Goal: Transaction & Acquisition: Purchase product/service

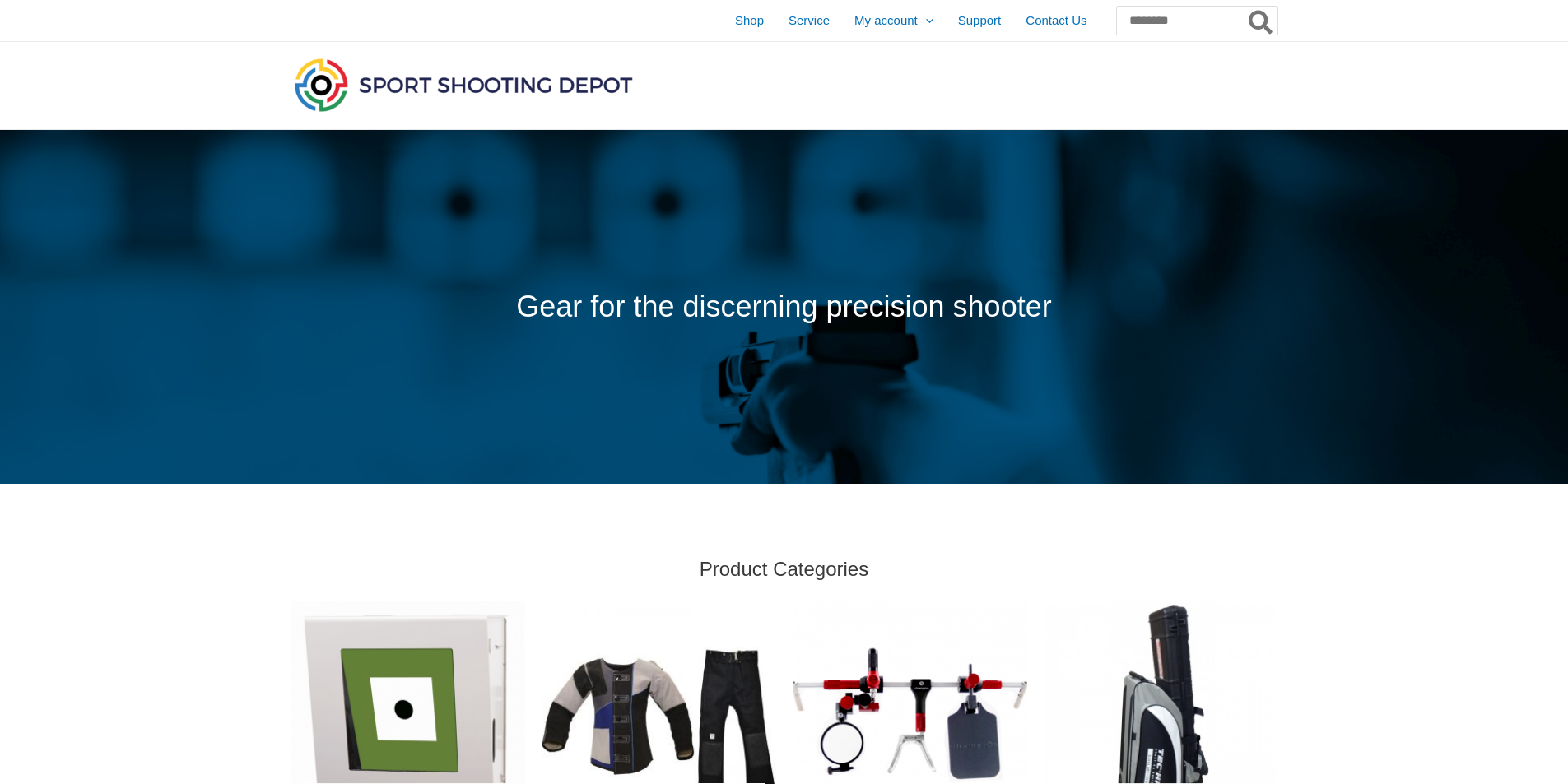
scroll to position [329, 0]
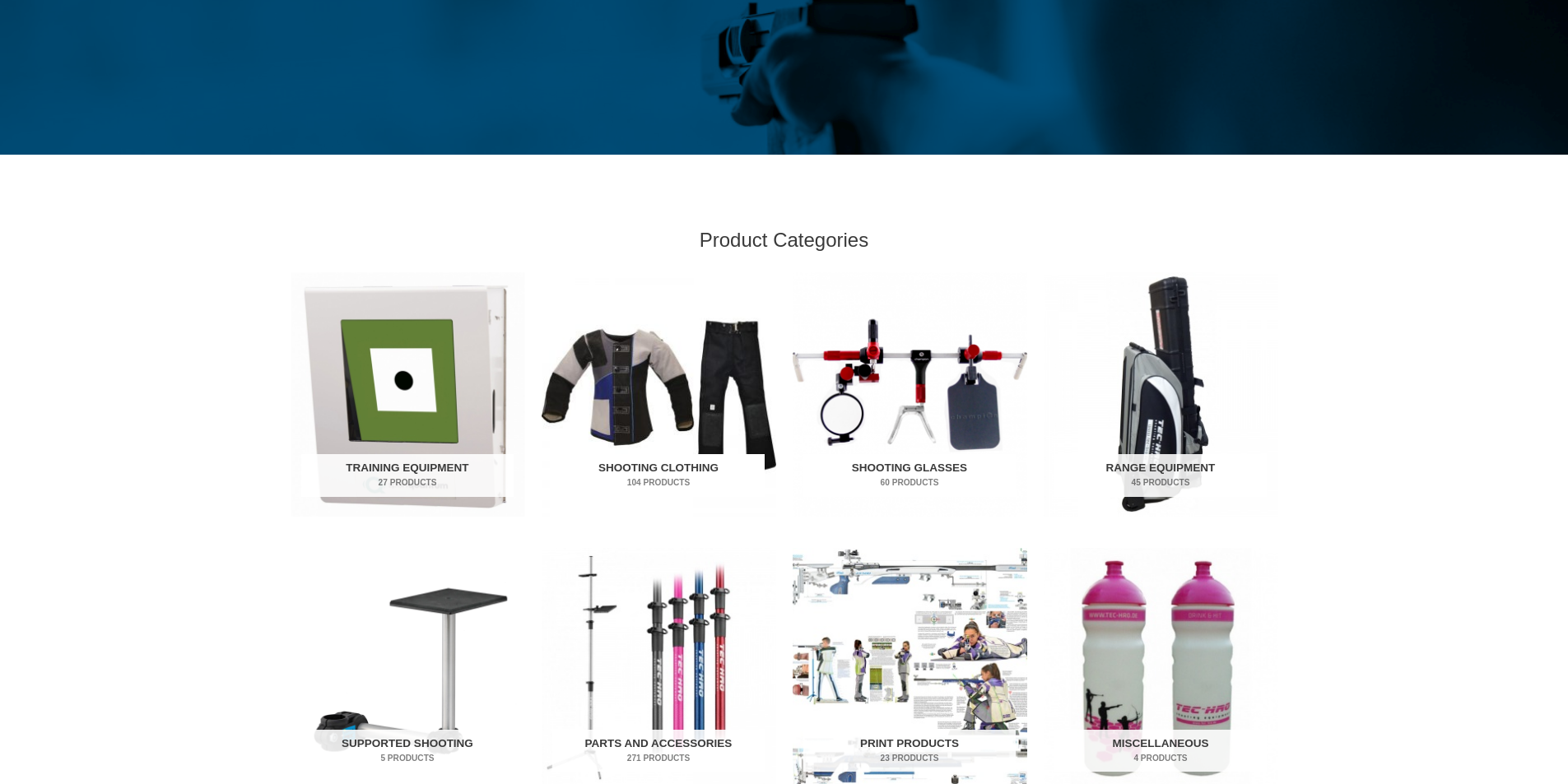
click at [629, 420] on img "Visit product category Shooting Clothing" at bounding box center [659, 395] width 235 height 245
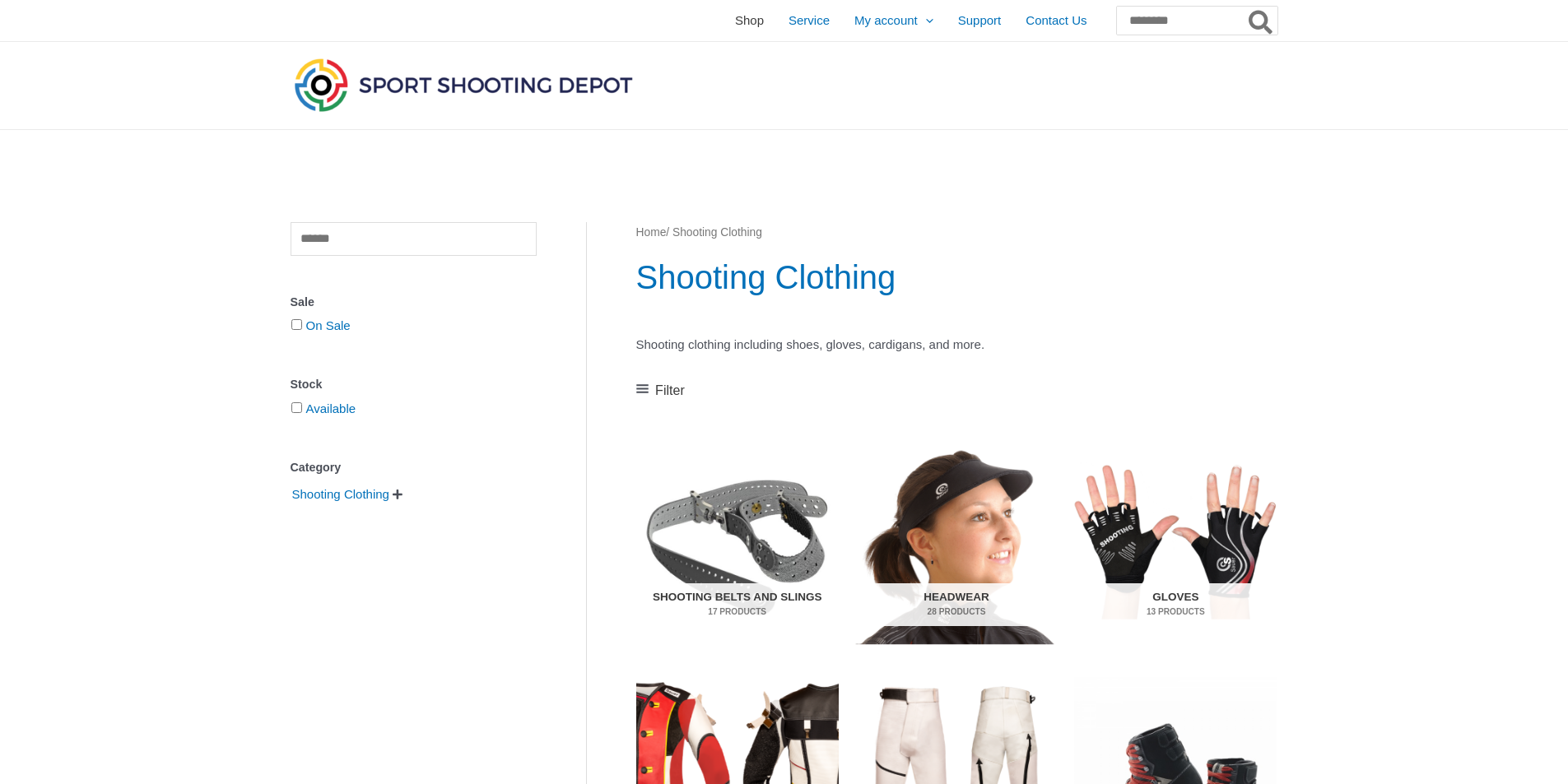
click at [735, 24] on span "Shop" at bounding box center [749, 20] width 28 height 41
click at [735, 23] on span "Shop" at bounding box center [749, 20] width 28 height 41
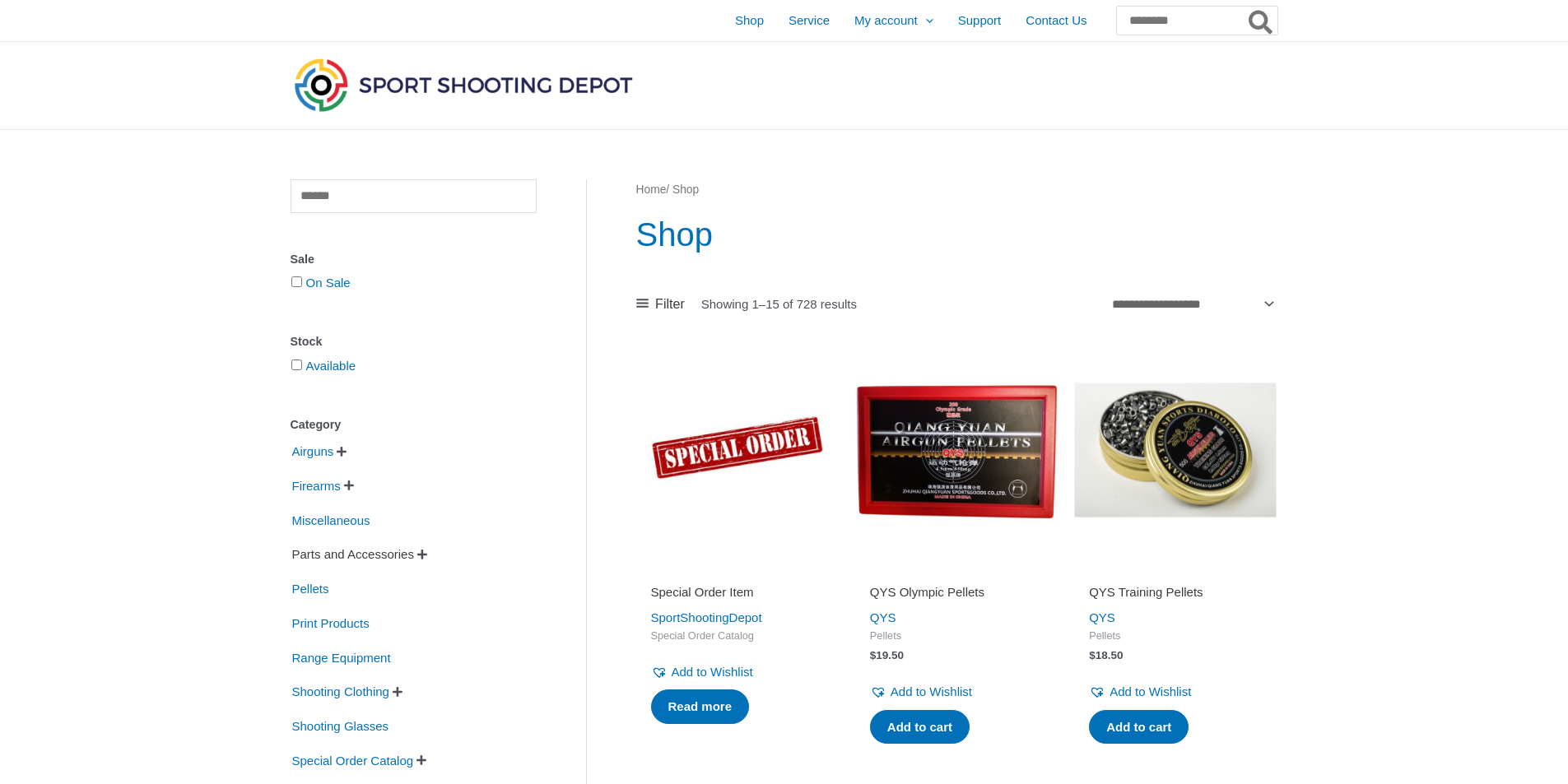
scroll to position [329, 0]
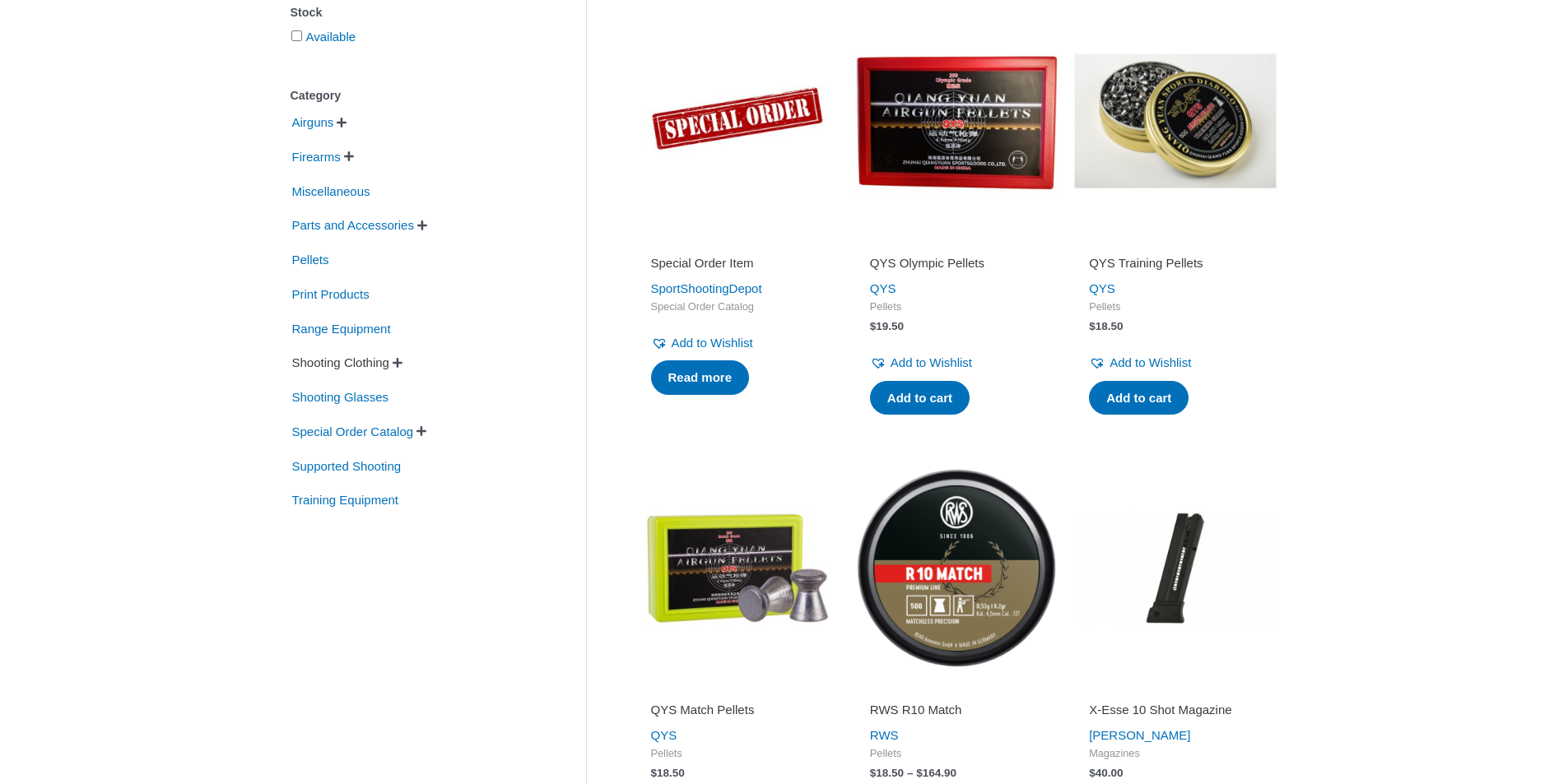
click at [391, 358] on span "Shooting Clothing" at bounding box center [341, 363] width 101 height 28
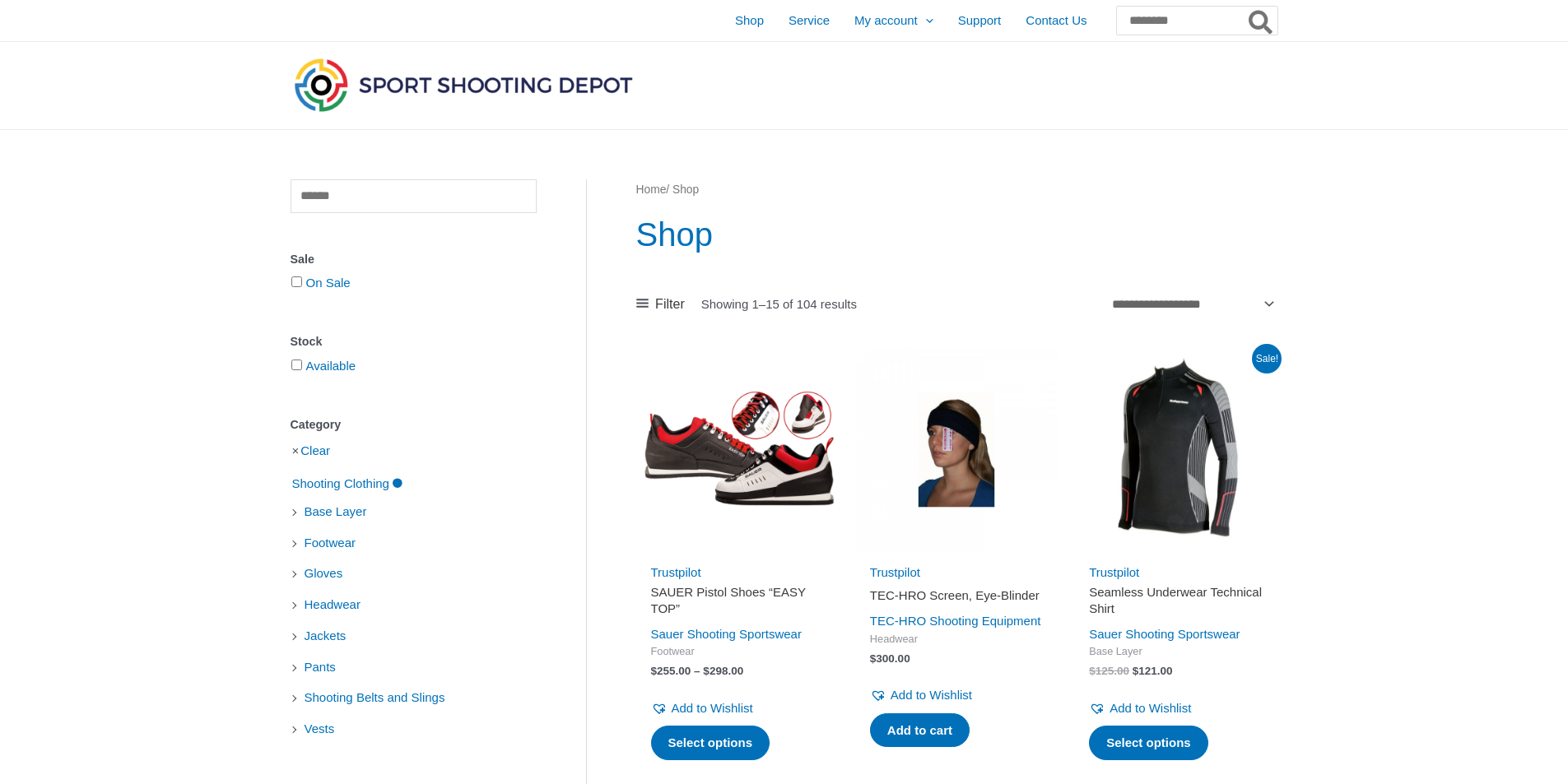
scroll to position [329, 0]
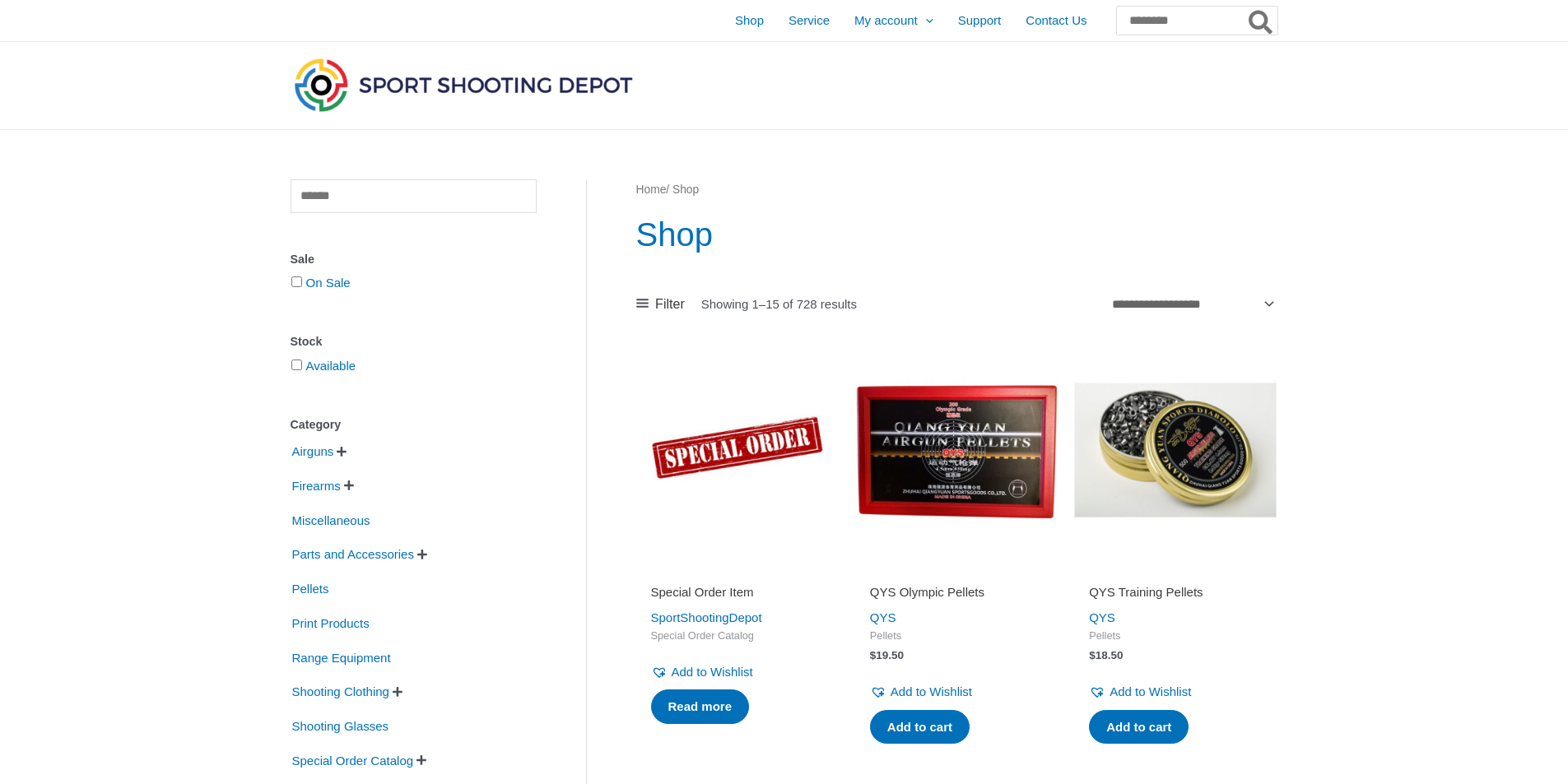
scroll to position [329, 0]
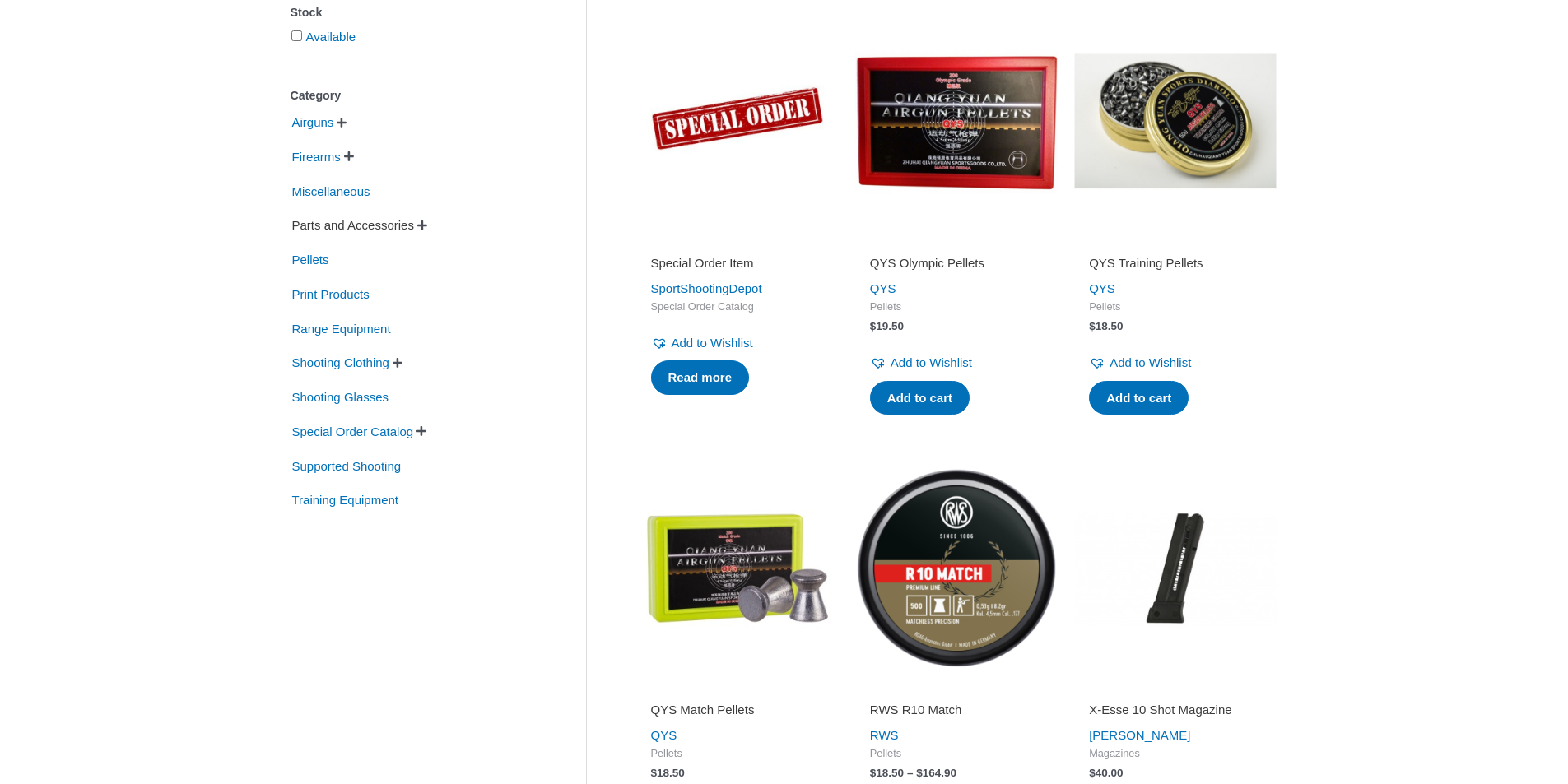
click at [401, 228] on span "Parts and Accessories" at bounding box center [353, 224] width 125 height 28
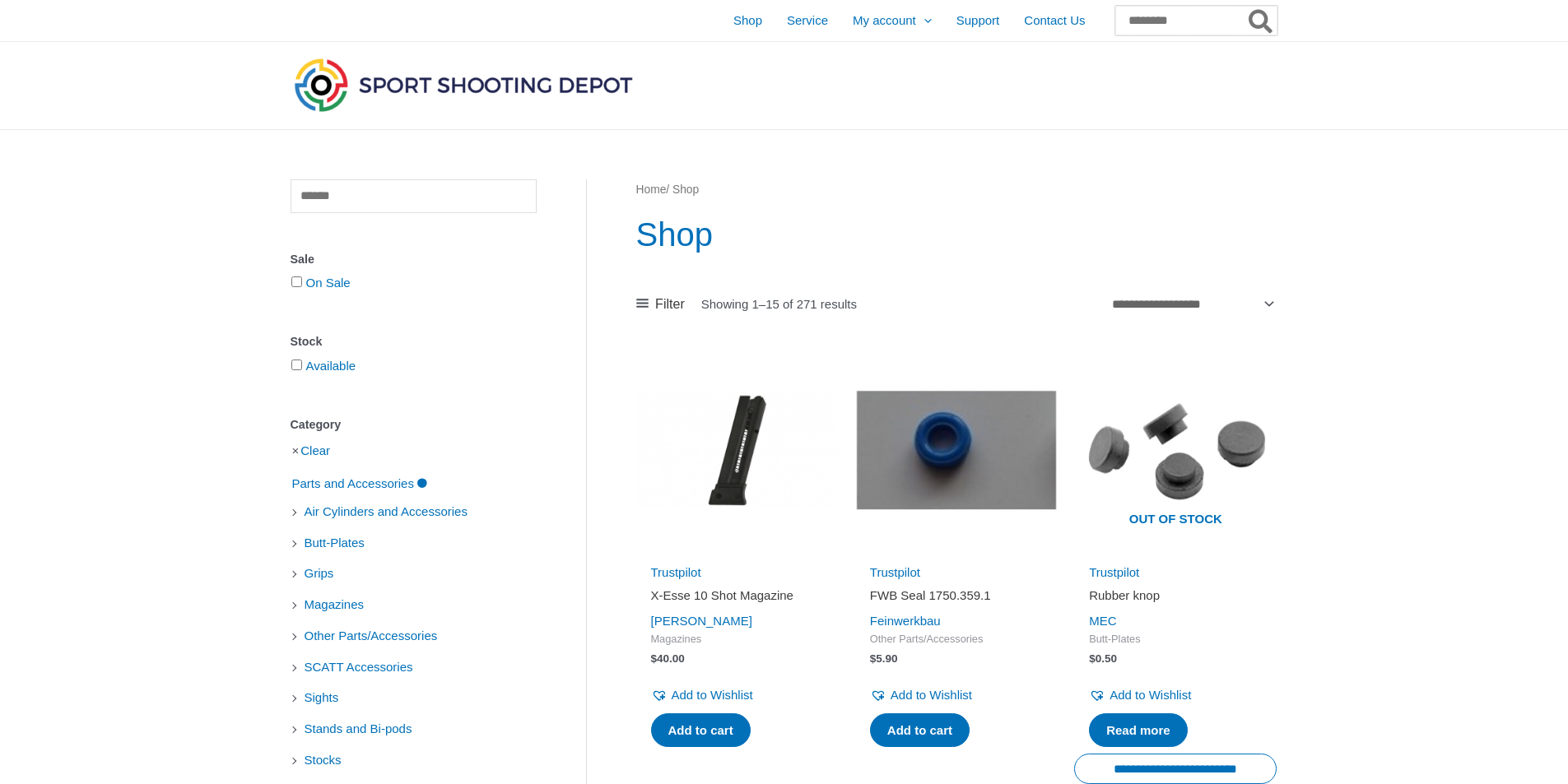
click at [1153, 28] on input "Search for:" at bounding box center [1197, 20] width 163 height 29
type input "**********"
click at [1245, 6] on button "Search" at bounding box center [1261, 20] width 32 height 29
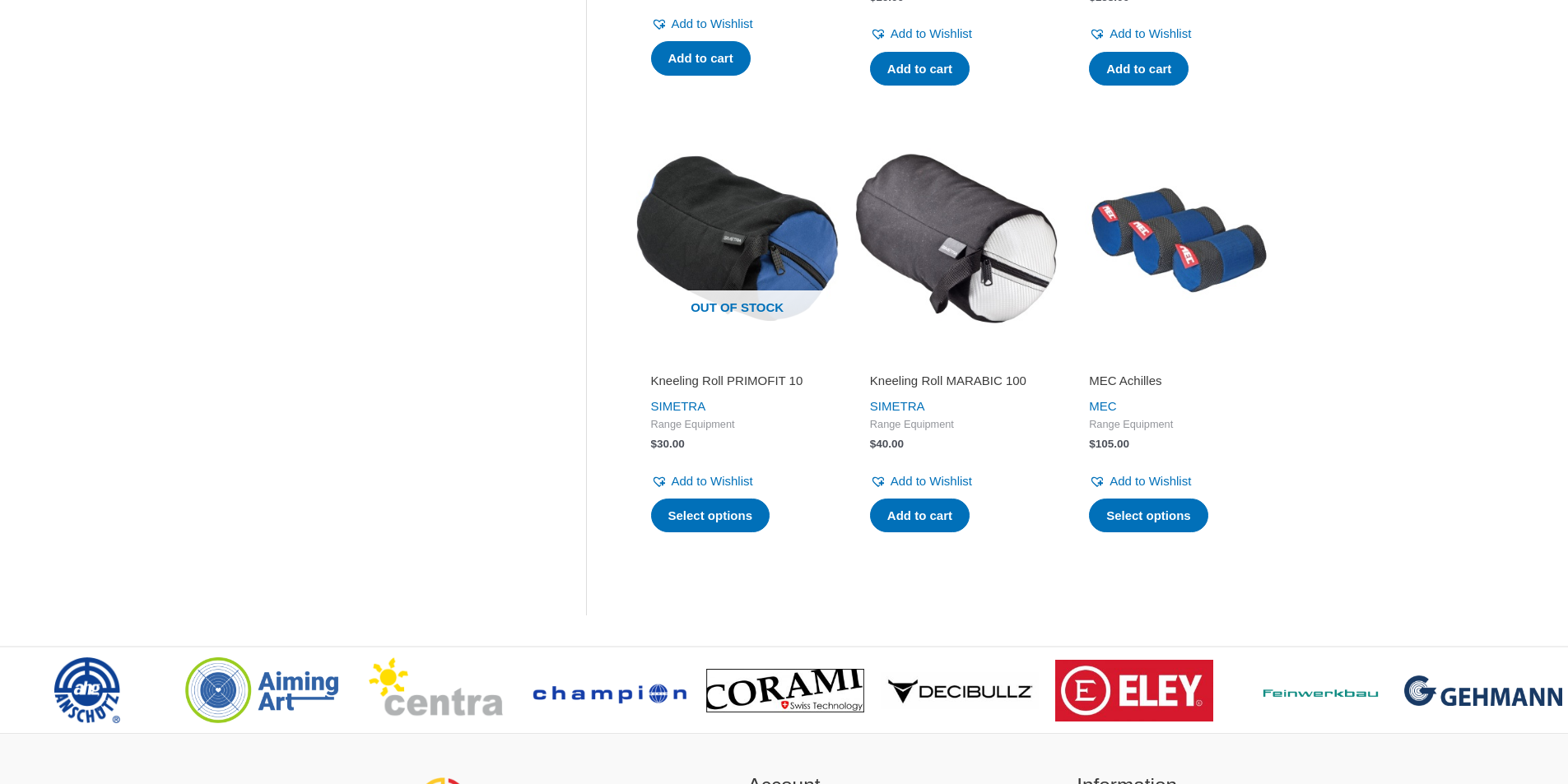
scroll to position [329, 0]
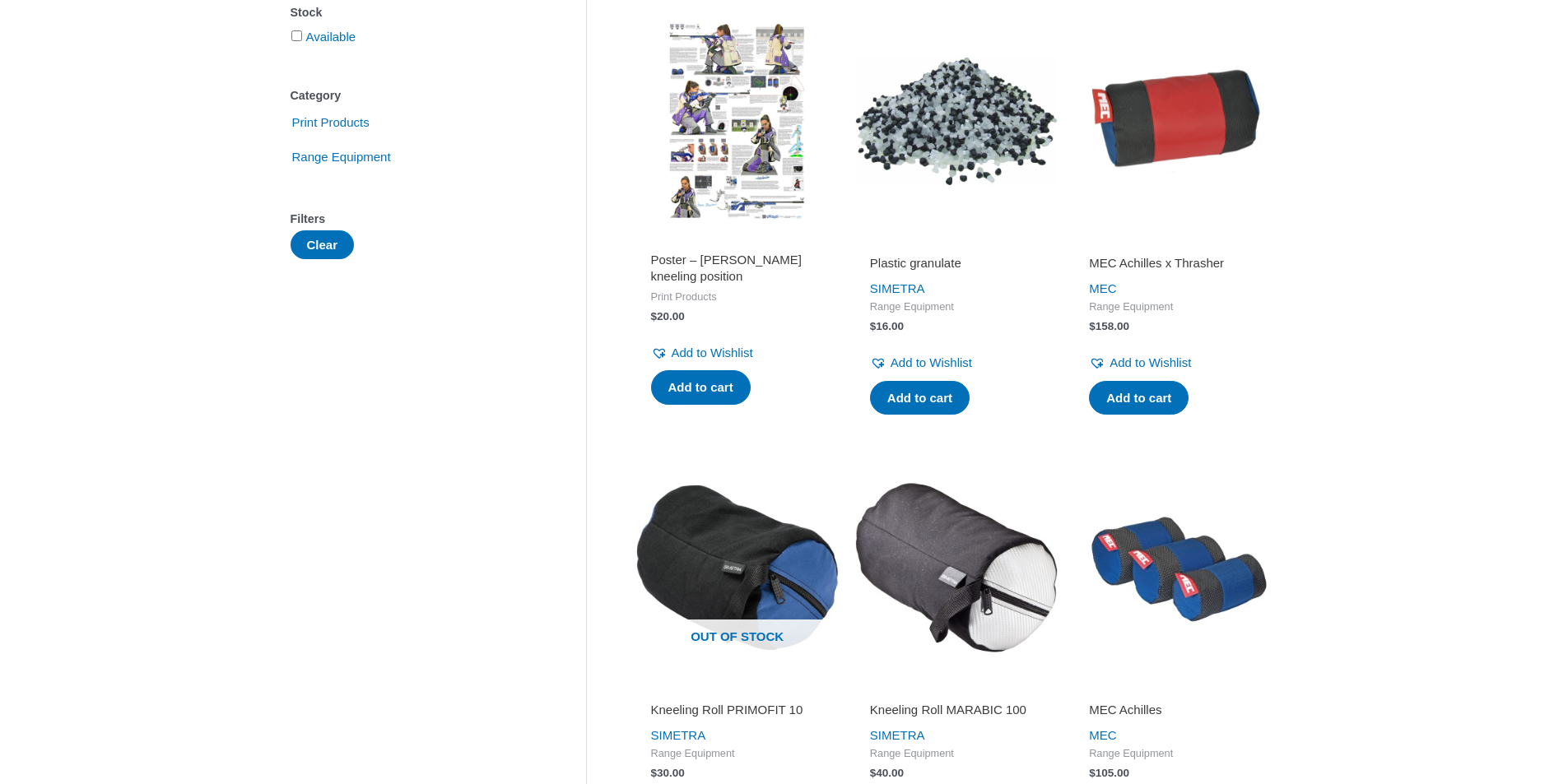
click at [1182, 261] on h2 "MEC Achilles x Thrasher" at bounding box center [1176, 264] width 173 height 17
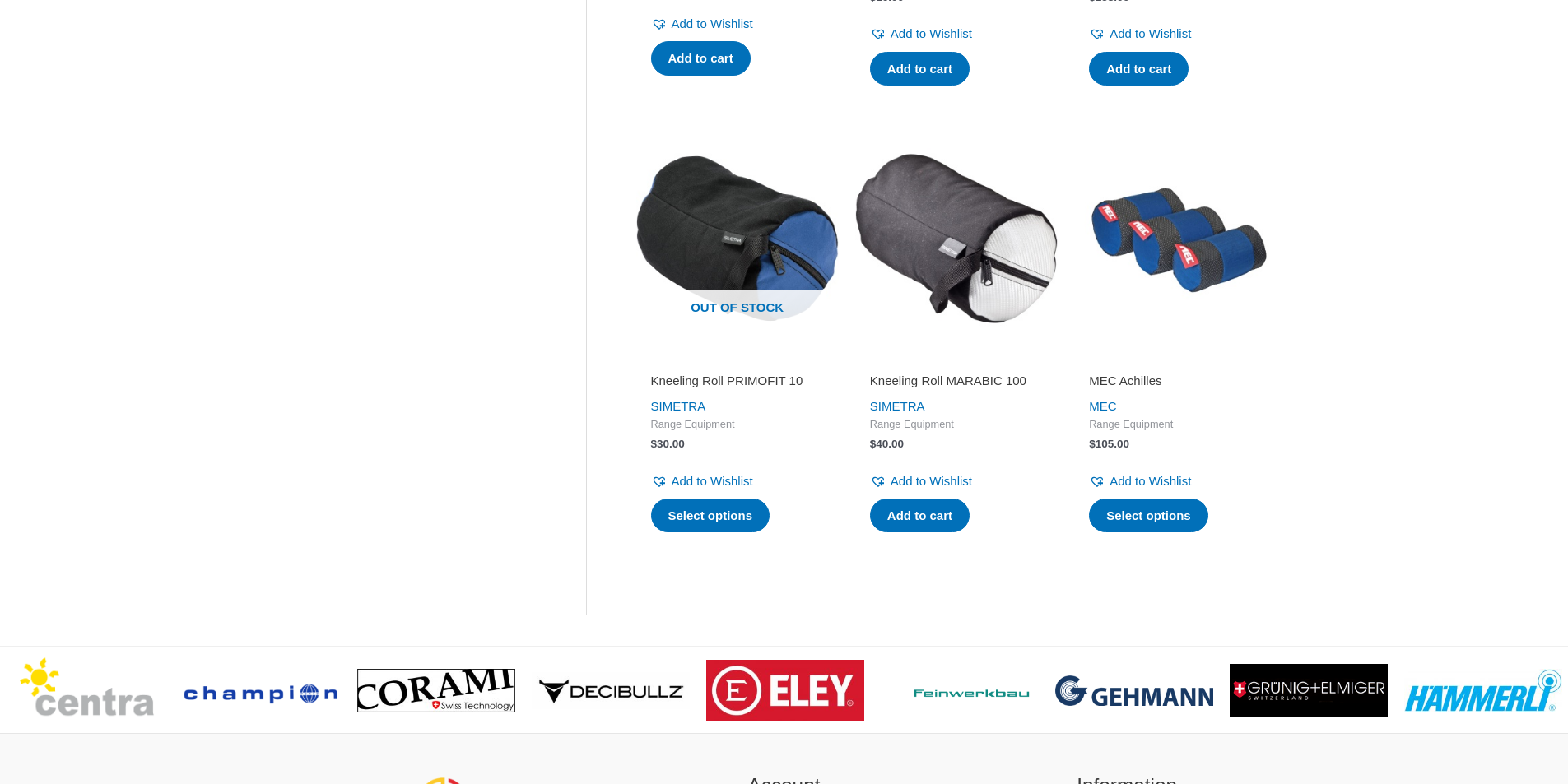
click at [1151, 379] on h2 "MEC Achilles" at bounding box center [1176, 381] width 173 height 17
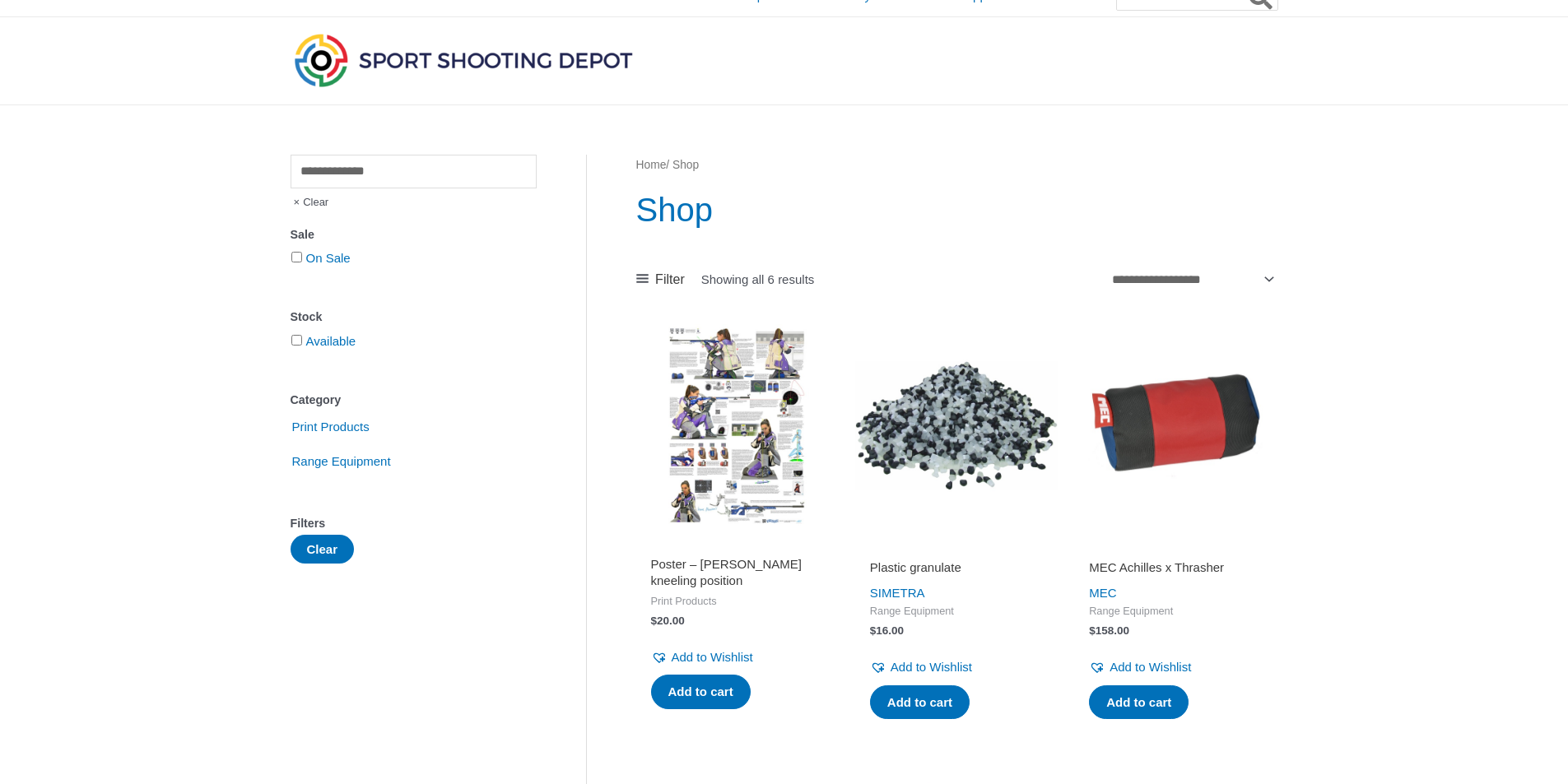
scroll to position [0, 0]
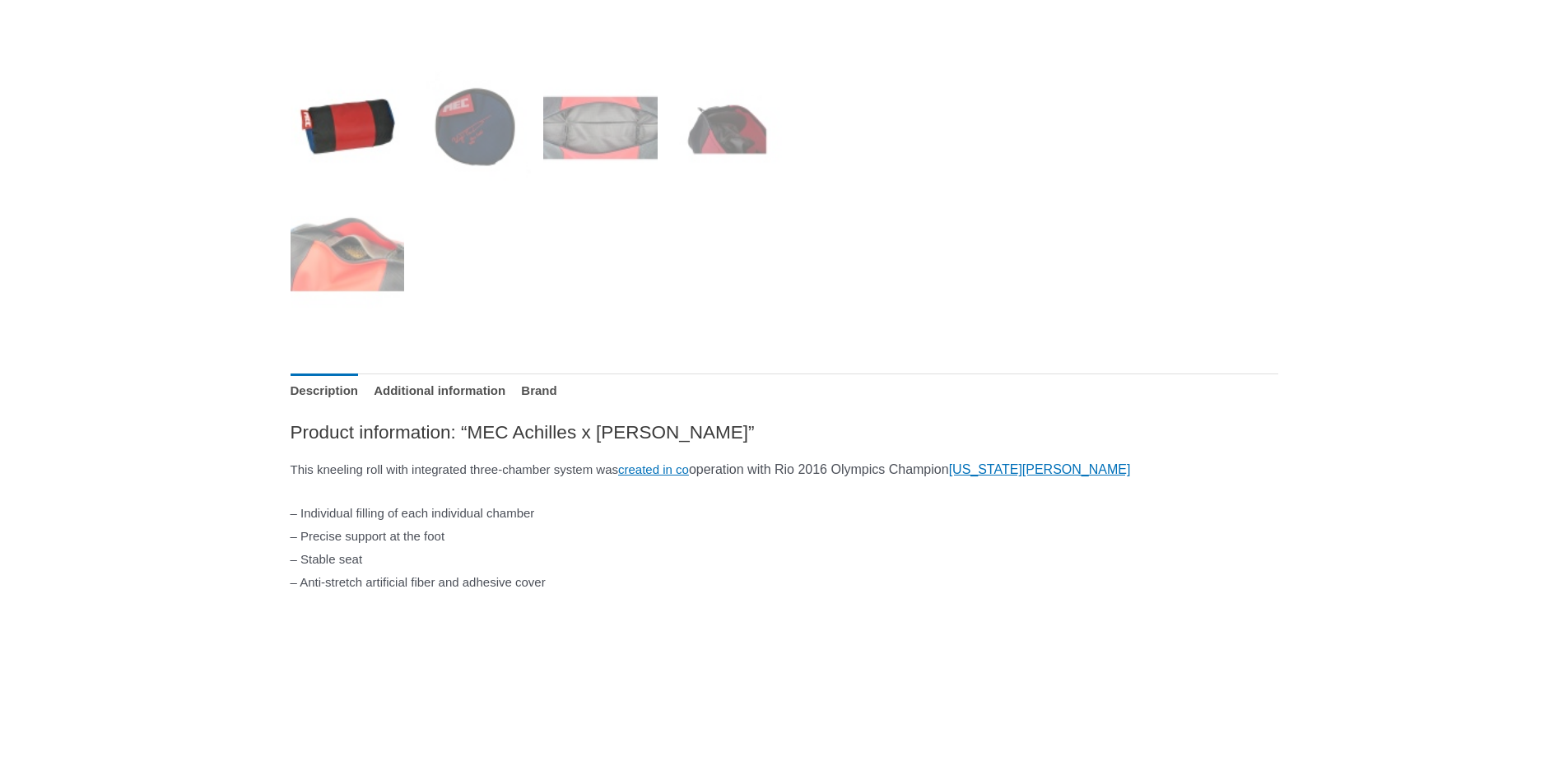
scroll to position [658, 0]
click at [481, 129] on img at bounding box center [474, 127] width 115 height 115
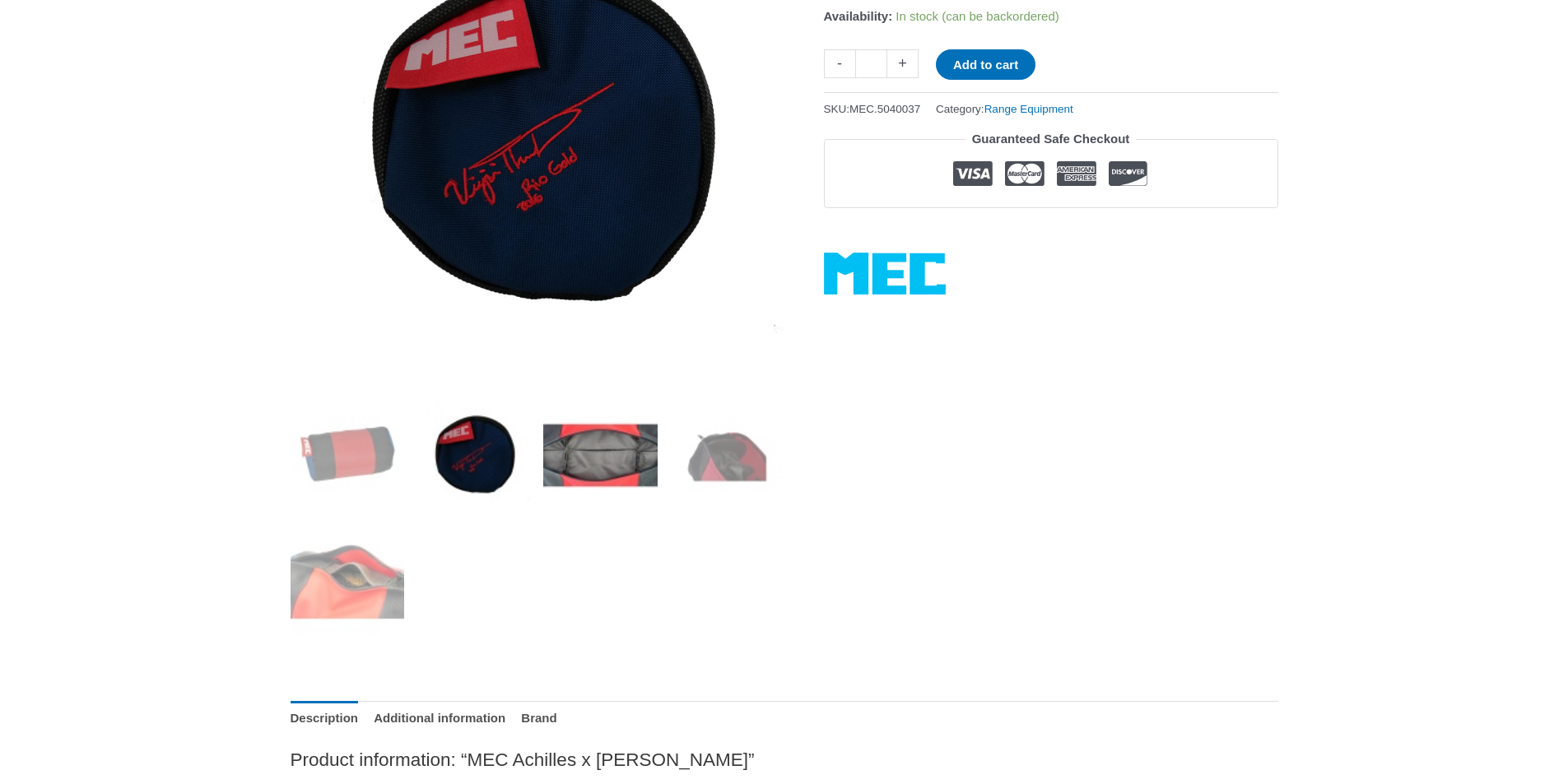
scroll to position [329, 0]
click at [598, 470] on img at bounding box center [600, 456] width 115 height 115
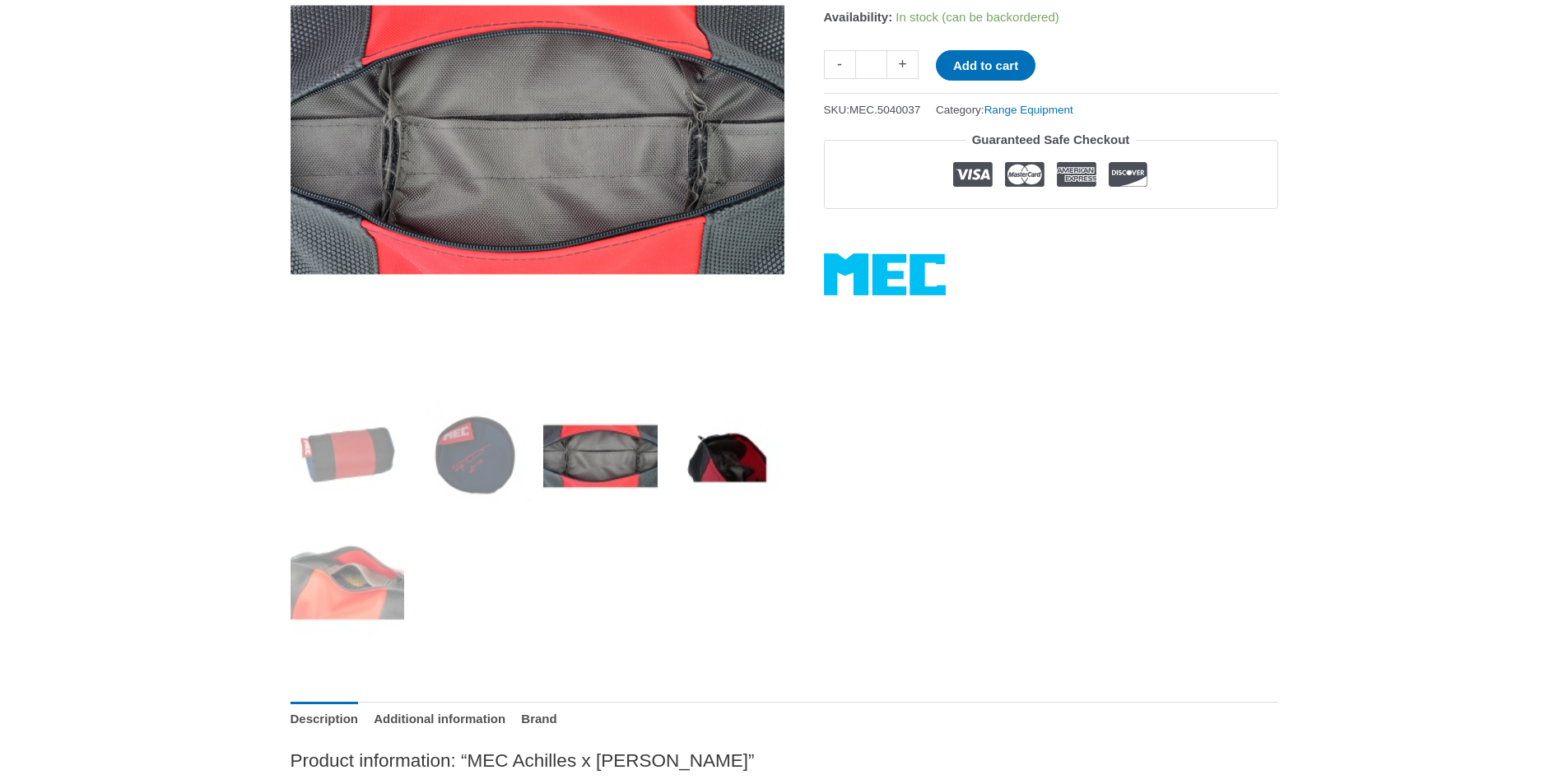
click at [695, 444] on img at bounding box center [727, 456] width 115 height 115
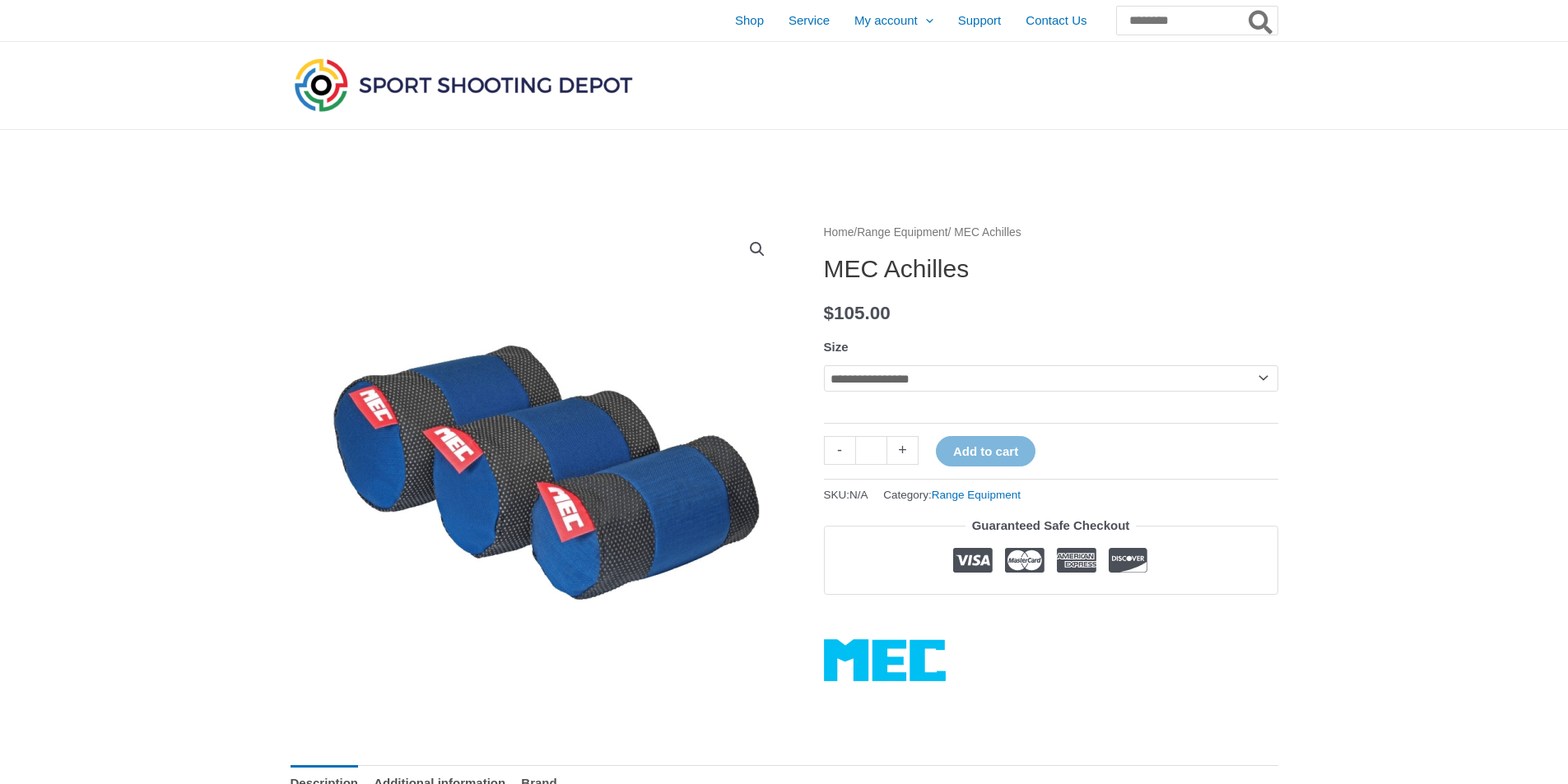
drag, startPoint x: 0, startPoint y: 0, endPoint x: 1152, endPoint y: 373, distance: 1210.9
click at [1152, 373] on select "**********" at bounding box center [1051, 378] width 454 height 26
select select "*"
click at [824, 365] on select "**********" at bounding box center [1051, 378] width 454 height 26
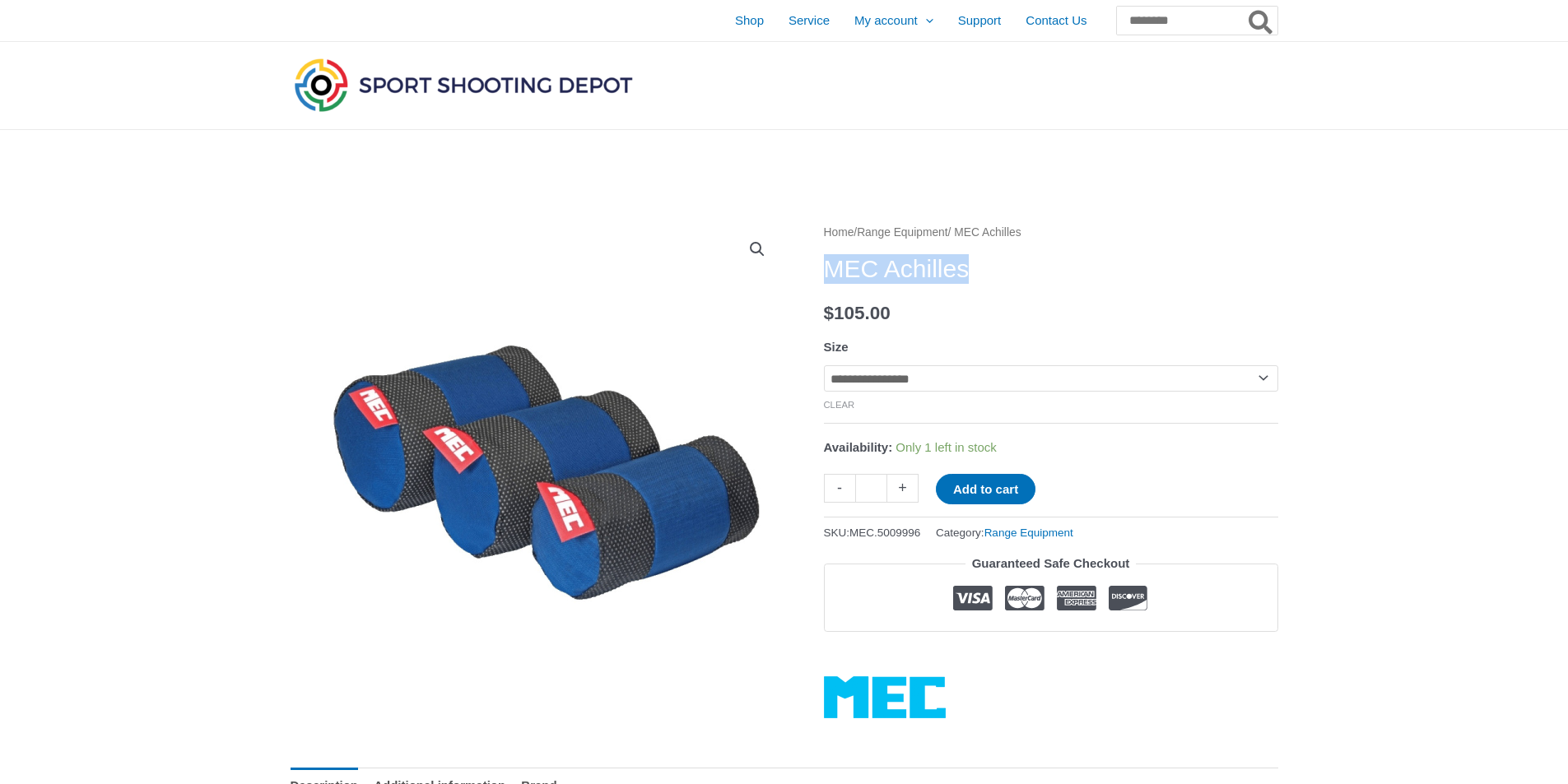
drag, startPoint x: 828, startPoint y: 267, endPoint x: 993, endPoint y: 266, distance: 165.0
click at [993, 266] on h1 "MEC Achilles" at bounding box center [1051, 269] width 454 height 29
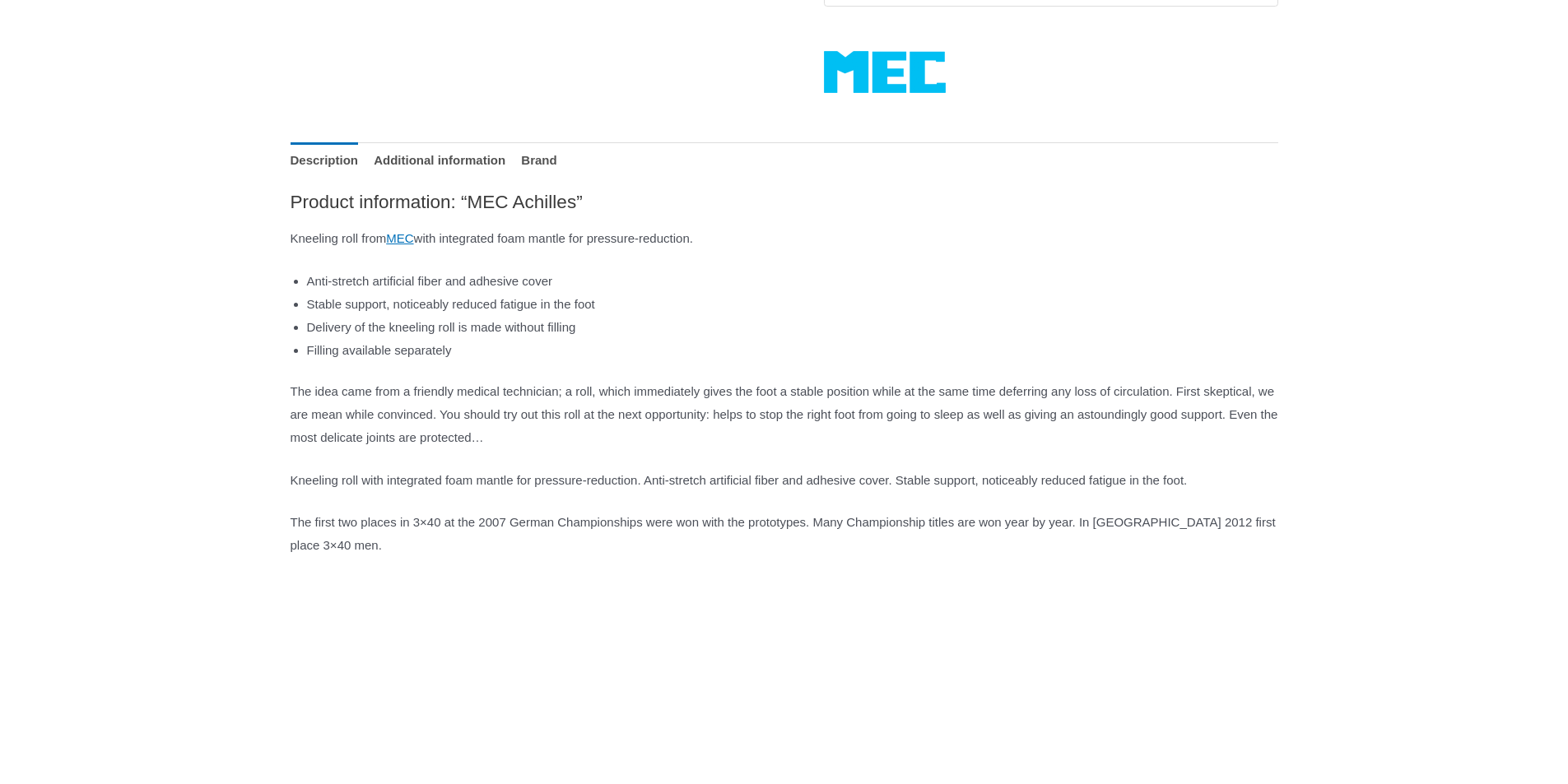
scroll to position [658, 0]
